Goal: Information Seeking & Learning: Learn about a topic

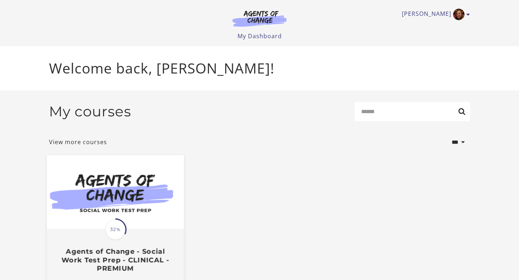
click at [124, 189] on img at bounding box center [115, 192] width 137 height 74
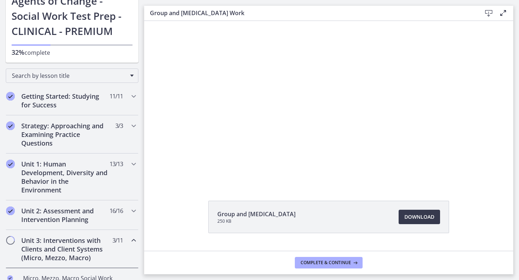
scroll to position [36, 0]
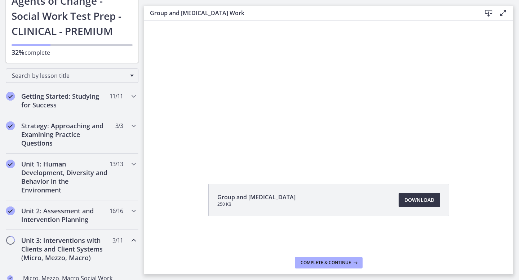
click at [408, 199] on span "Download Opens in a new window" at bounding box center [419, 200] width 30 height 9
click at [298, 259] on button "Complete & continue" at bounding box center [329, 263] width 68 height 12
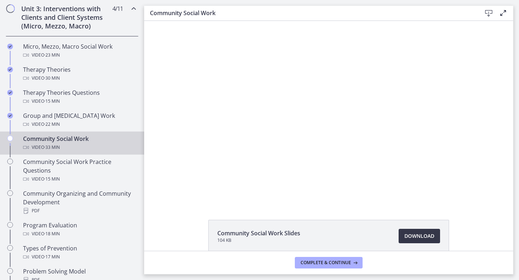
scroll to position [36, 0]
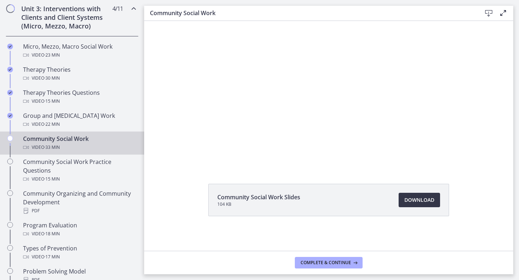
click at [421, 197] on span "Download Opens in a new window" at bounding box center [419, 200] width 30 height 9
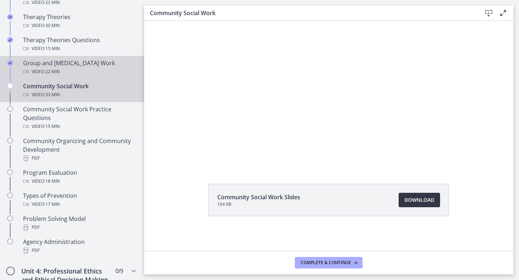
scroll to position [307, 0]
